Goal: Information Seeking & Learning: Learn about a topic

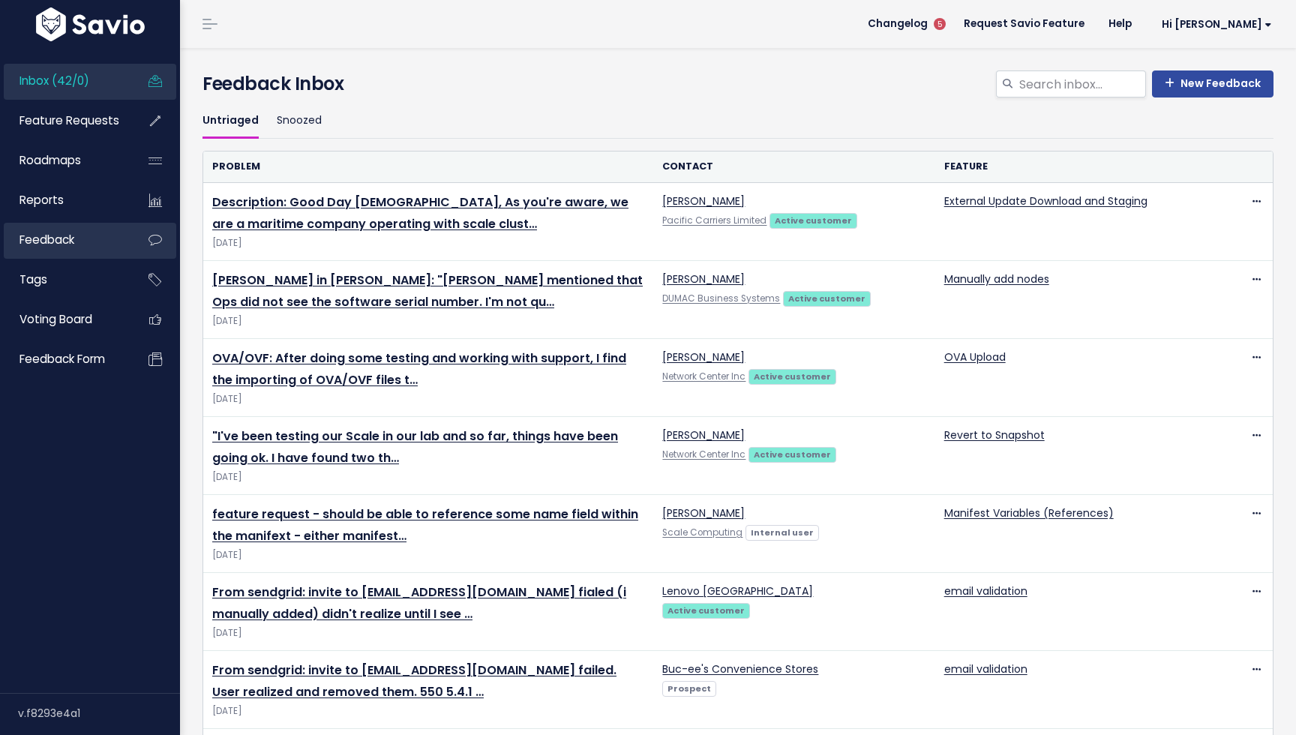
click at [52, 239] on span "Feedback" at bounding box center [47, 240] width 55 height 16
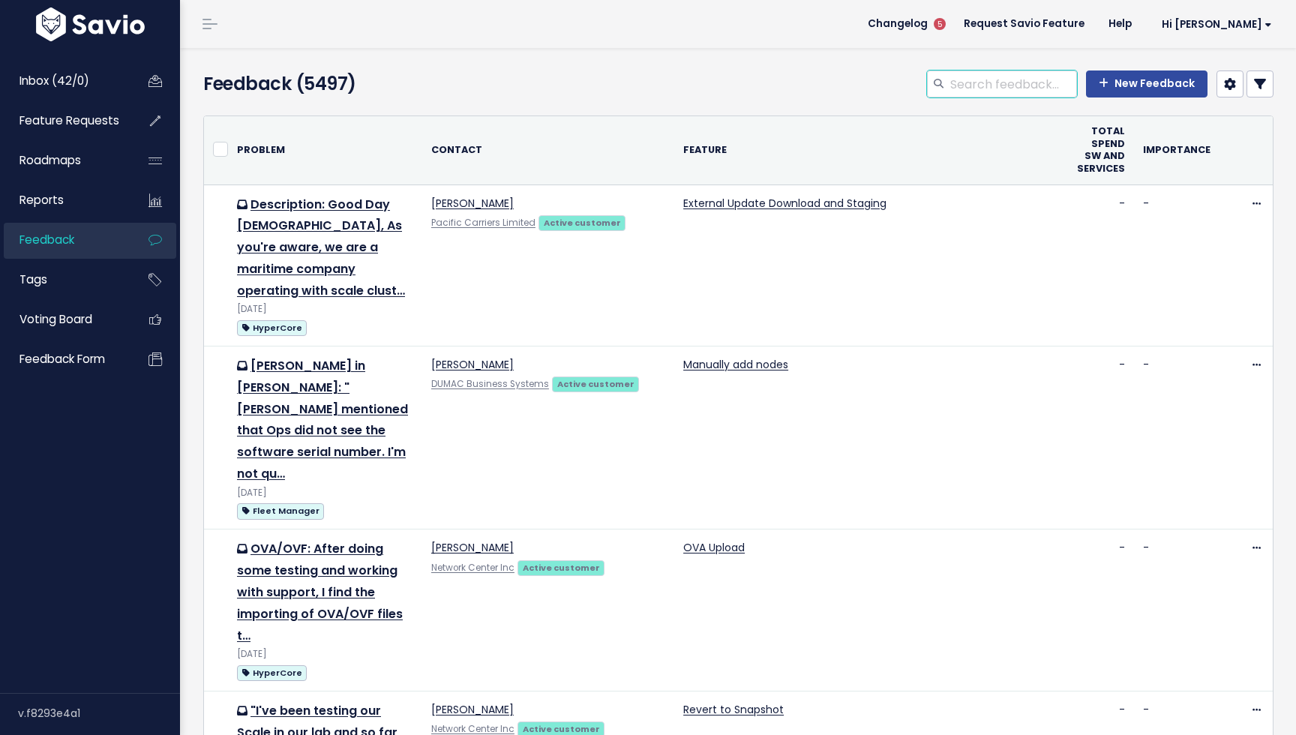
click at [987, 92] on input "search" at bounding box center [1013, 84] width 128 height 27
type input "migration"
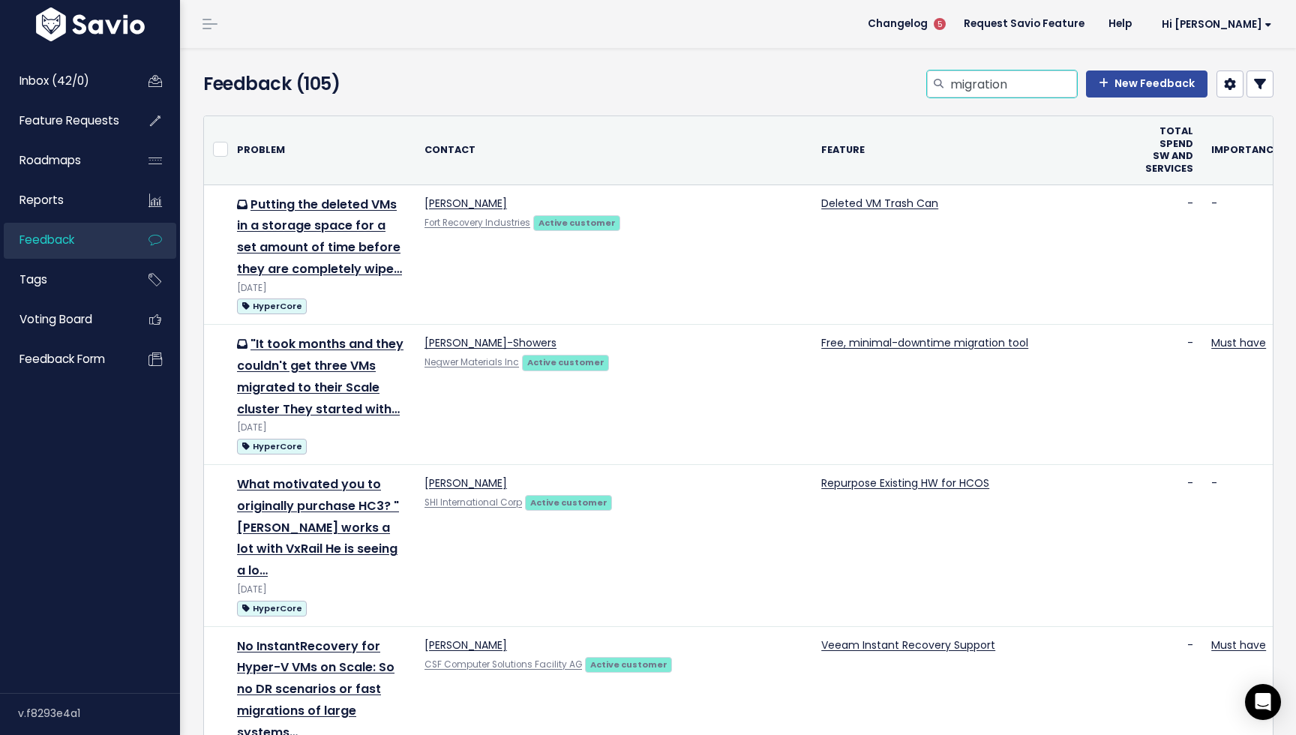
click at [953, 86] on input "migration" at bounding box center [1013, 84] width 128 height 27
type input "live migration"
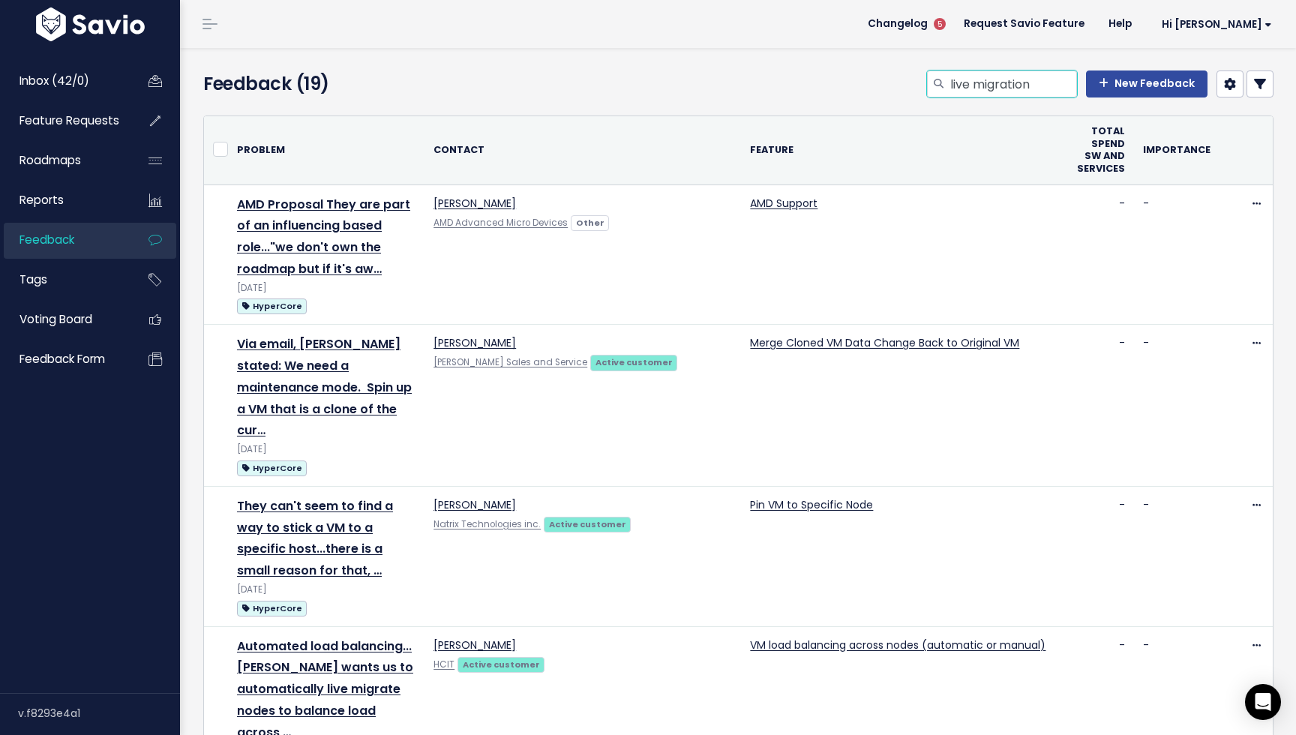
click at [1041, 82] on input "live migration" at bounding box center [1013, 84] width 128 height 27
type input "live migrat"
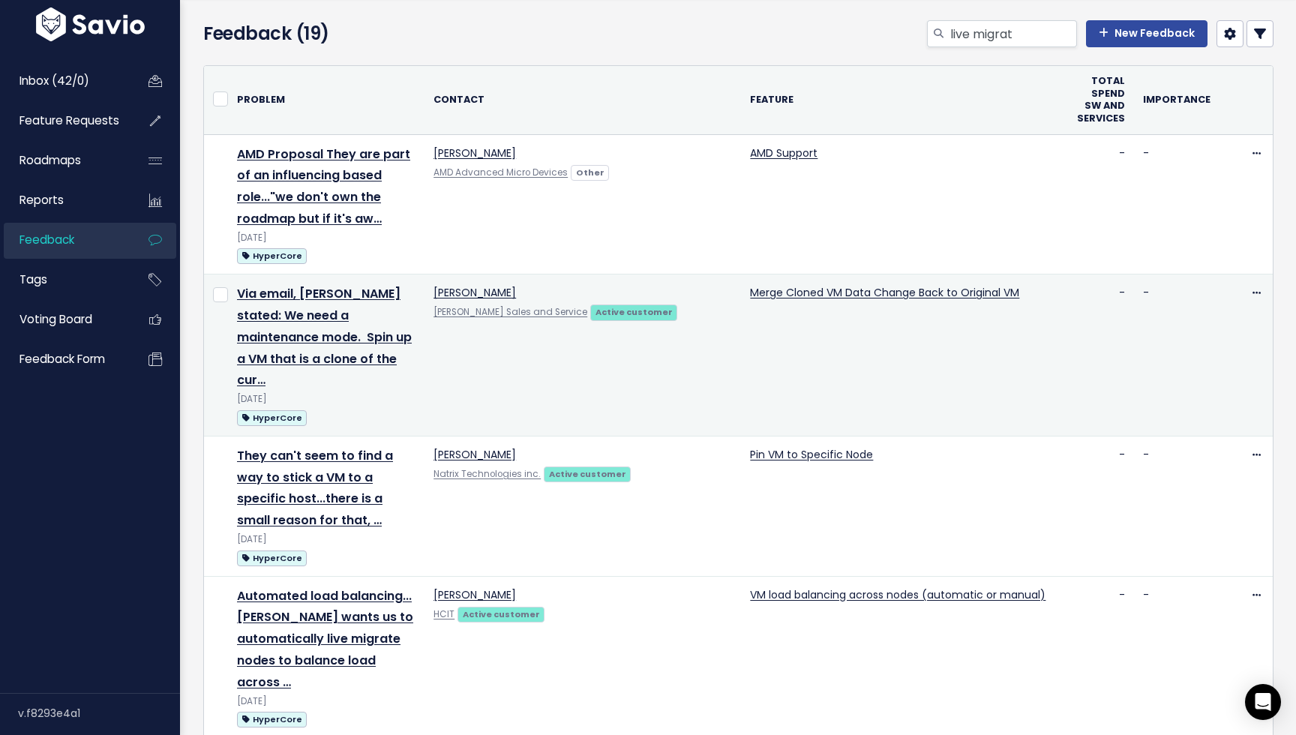
scroll to position [19, 0]
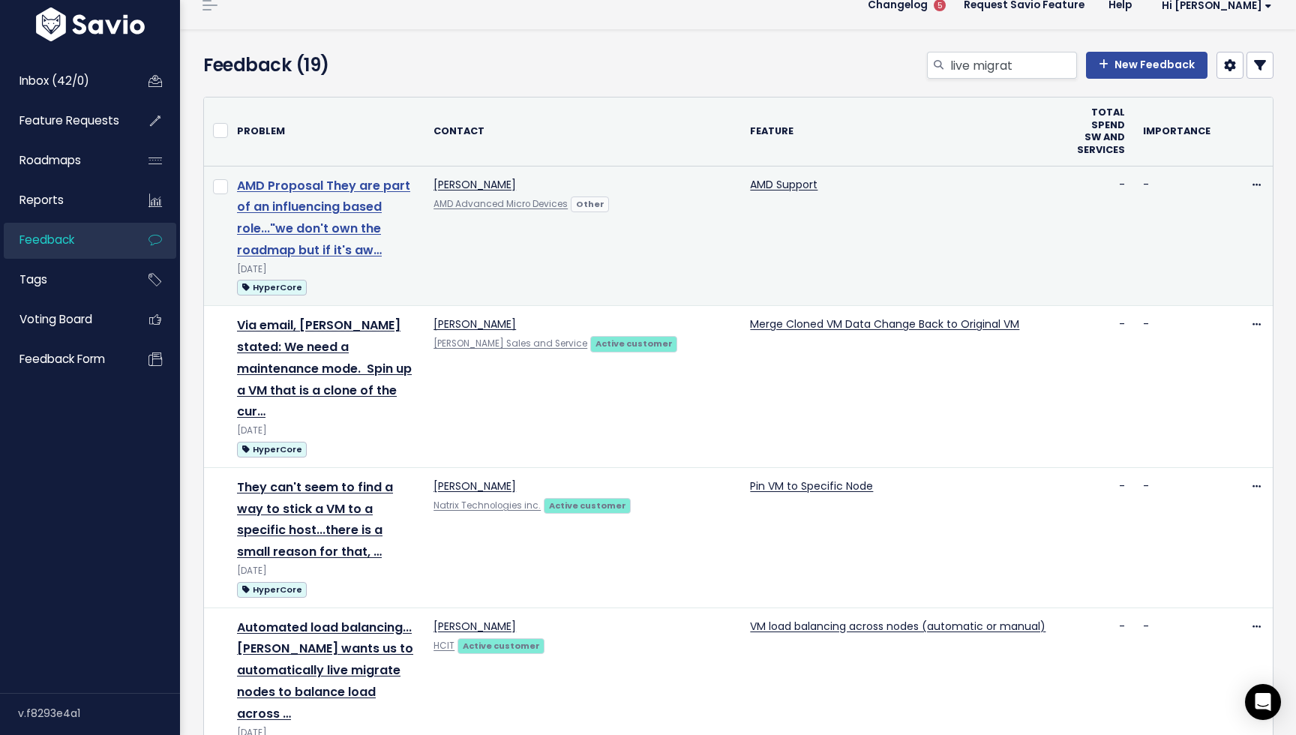
click at [366, 221] on link "AMD Proposal They are part of an influencing based role..."we don't own the roa…" at bounding box center [323, 218] width 173 height 82
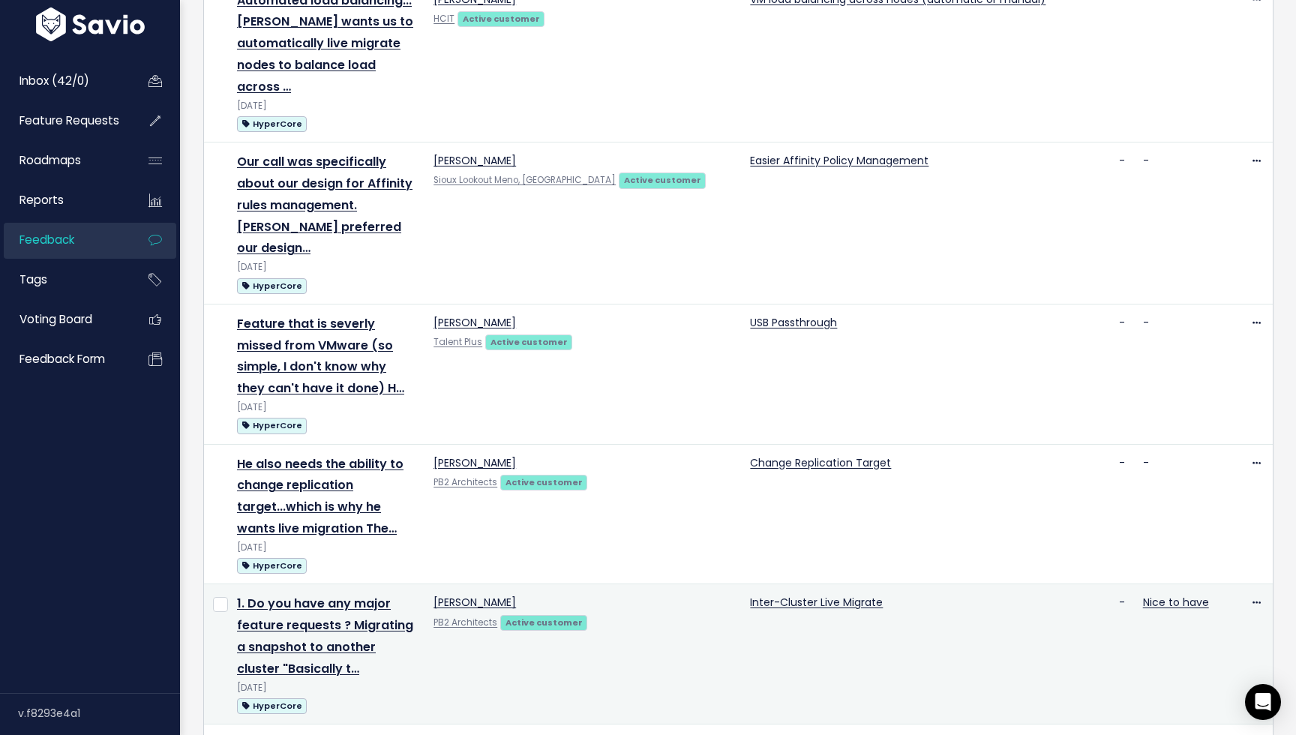
scroll to position [596, 0]
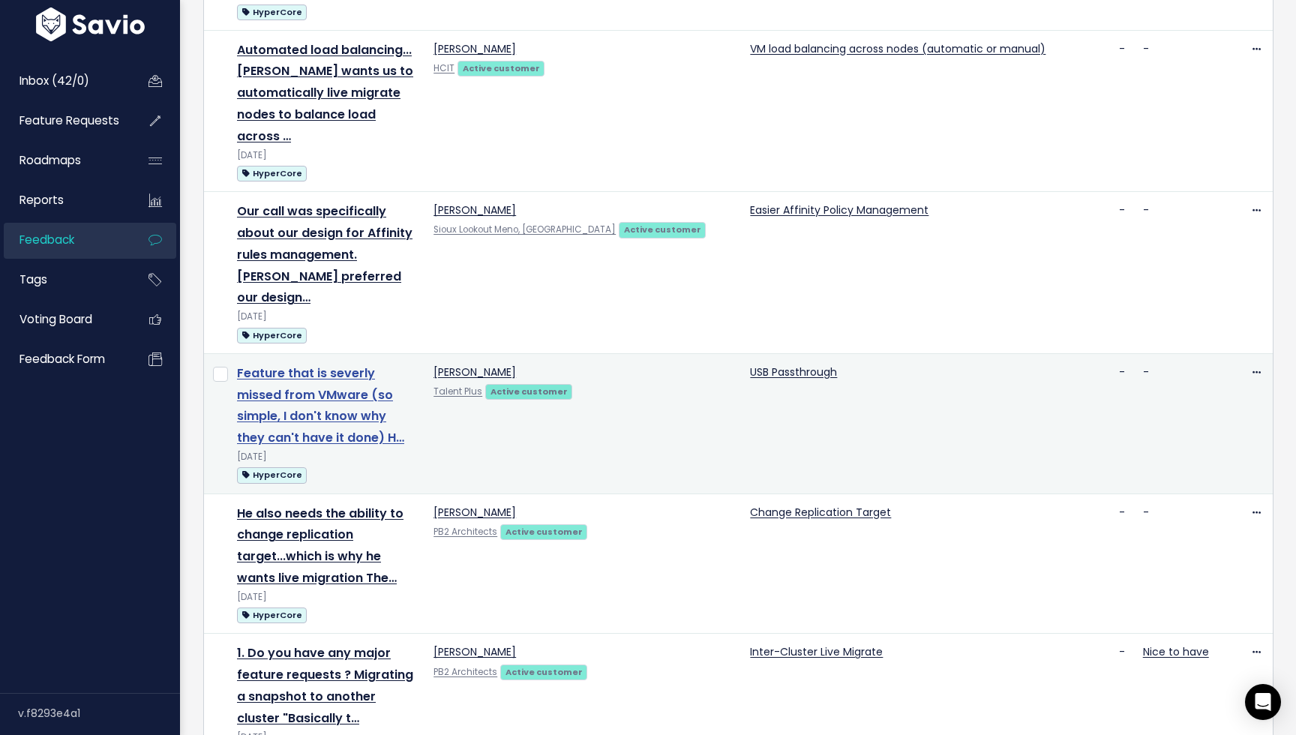
click at [353, 365] on link "Feature that is severly missed from VMware (so simple, I don't know why they ca…" at bounding box center [320, 406] width 167 height 82
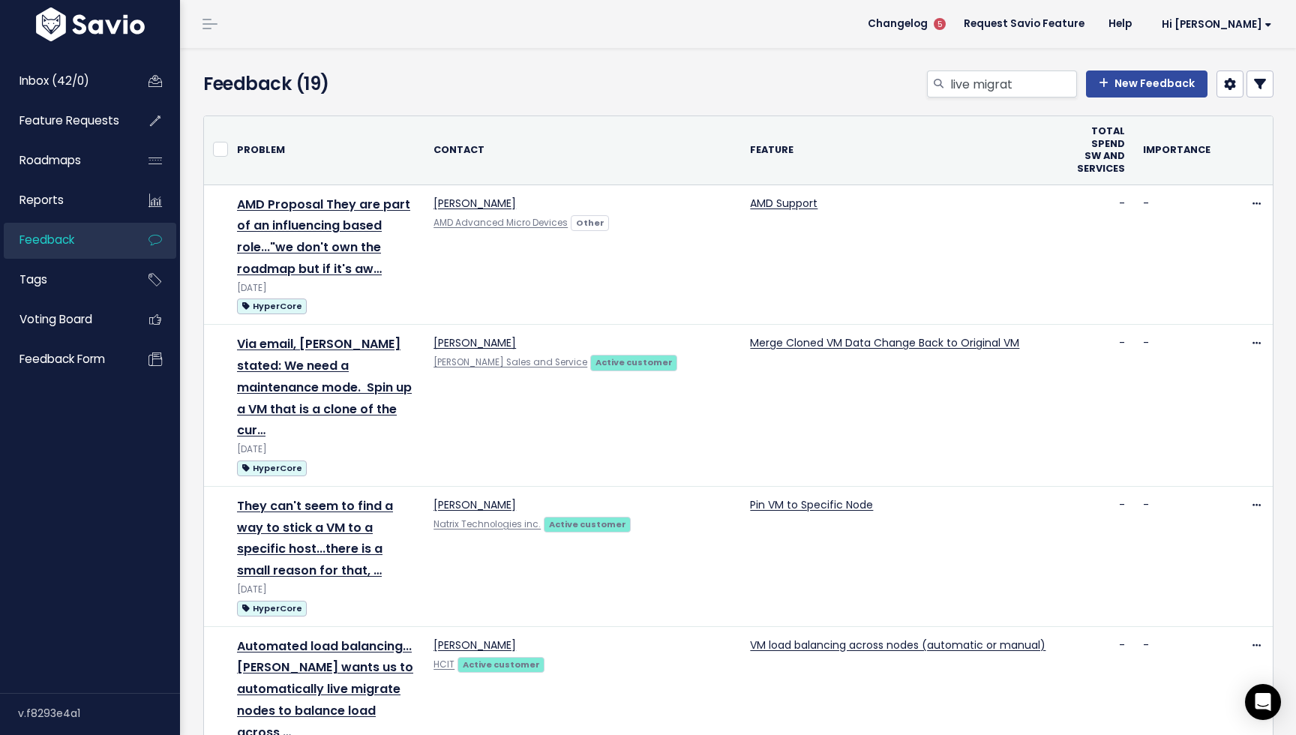
scroll to position [0, 0]
click at [1016, 81] on input "live migrat" at bounding box center [1013, 84] width 128 height 27
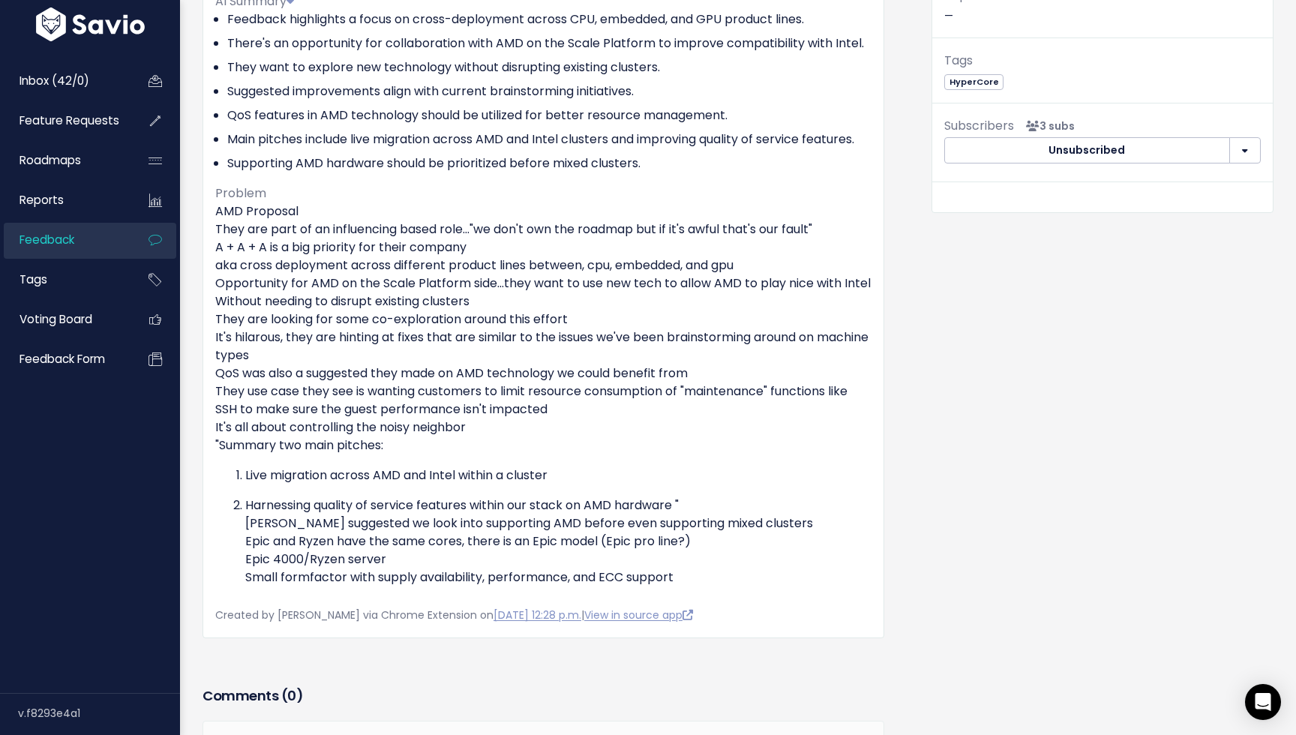
scroll to position [248, 0]
